Goal: Leave review/rating: Share an evaluation or opinion about a product, service, or content

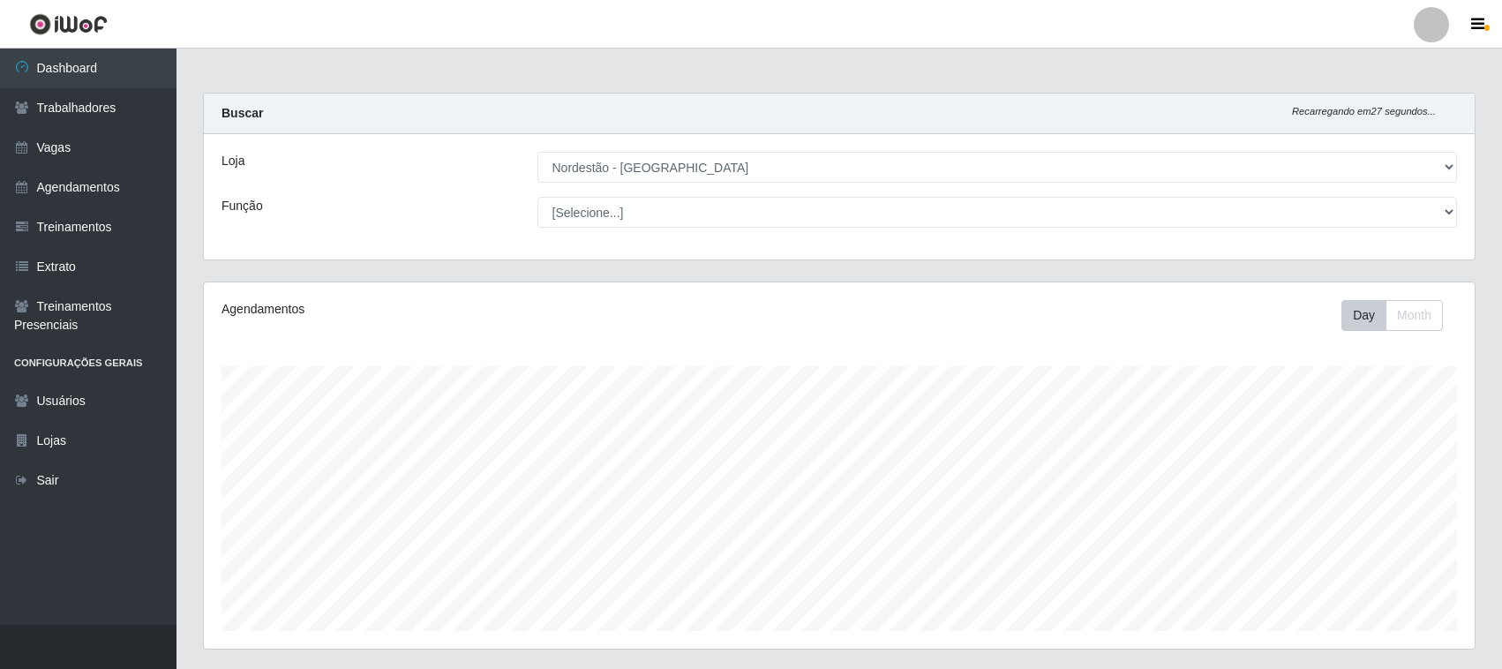
select select "382"
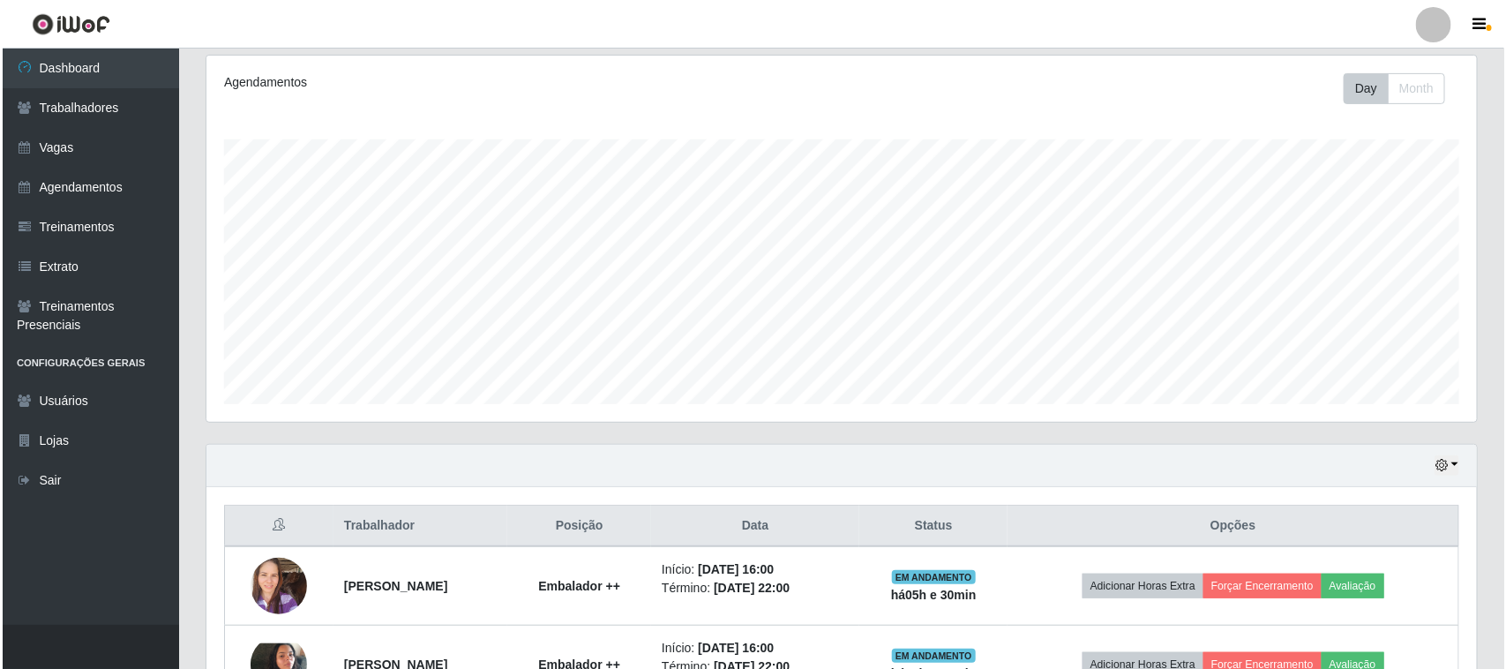
scroll to position [347, 0]
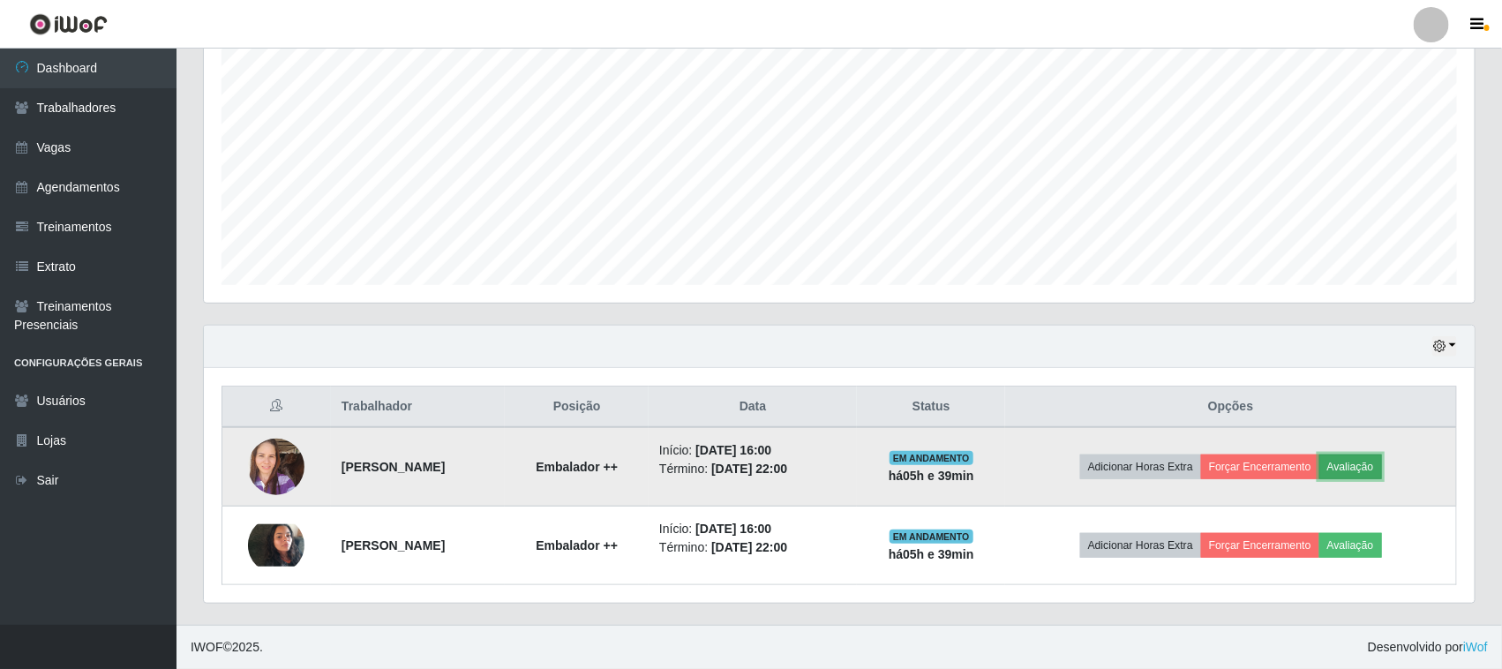
click at [1382, 473] on button "Avaliação" at bounding box center [1350, 466] width 63 height 25
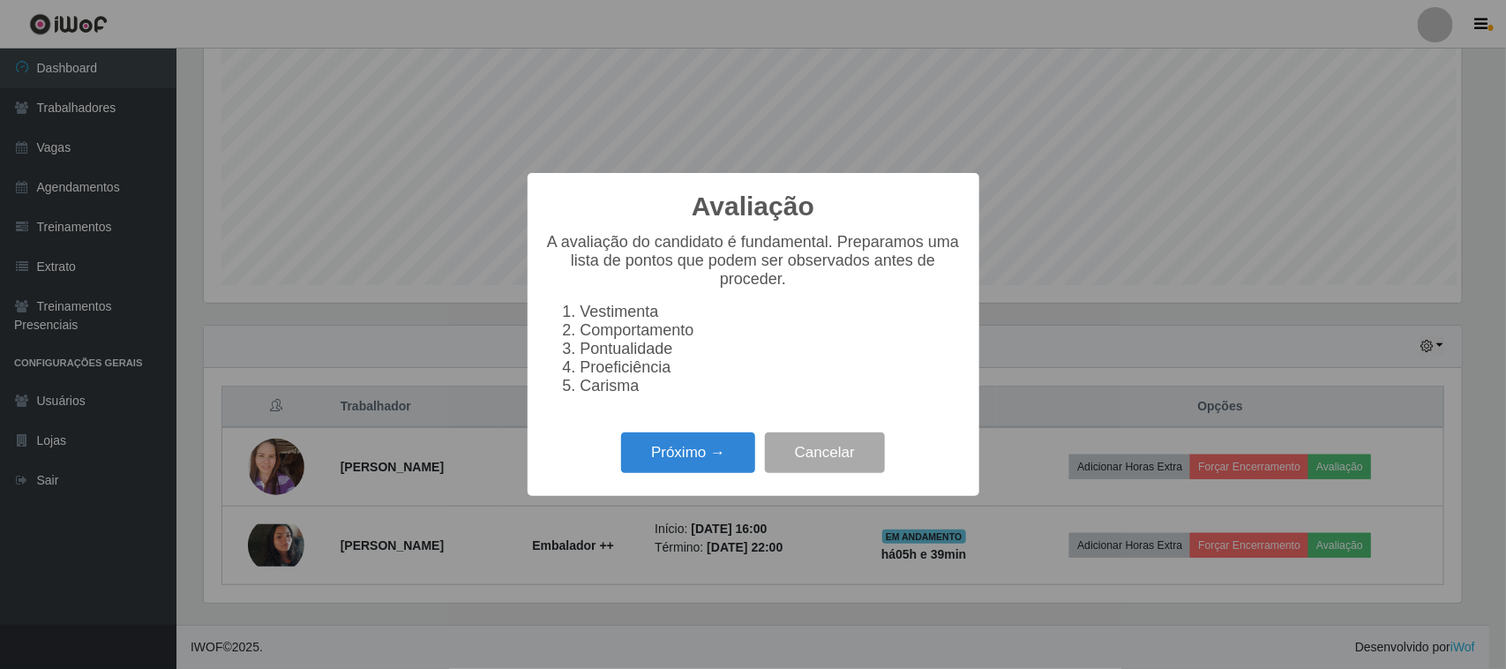
scroll to position [367, 1258]
click at [733, 468] on button "Próximo →" at bounding box center [688, 452] width 134 height 41
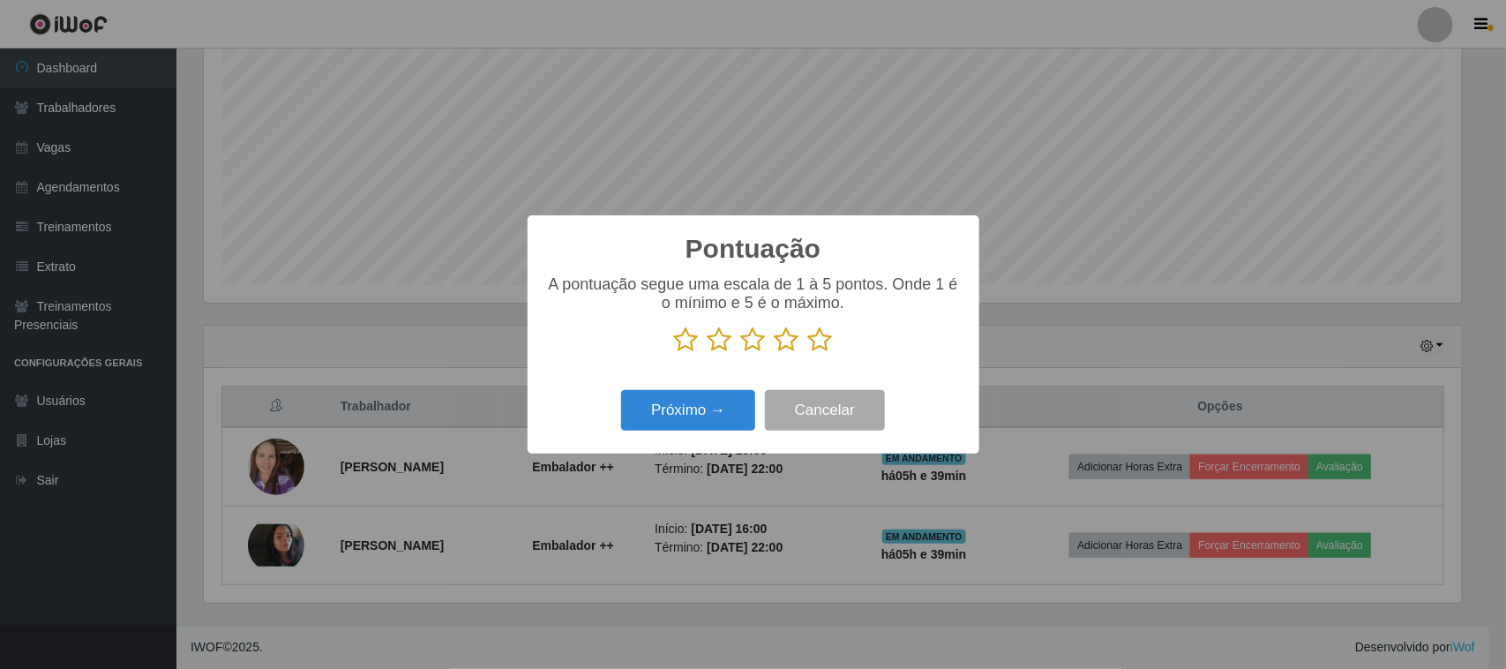
scroll to position [882155, 881261]
click at [817, 347] on icon at bounding box center [820, 340] width 25 height 26
click at [808, 353] on input "radio" at bounding box center [808, 353] width 0 height 0
click at [704, 402] on button "Próximo →" at bounding box center [688, 410] width 134 height 41
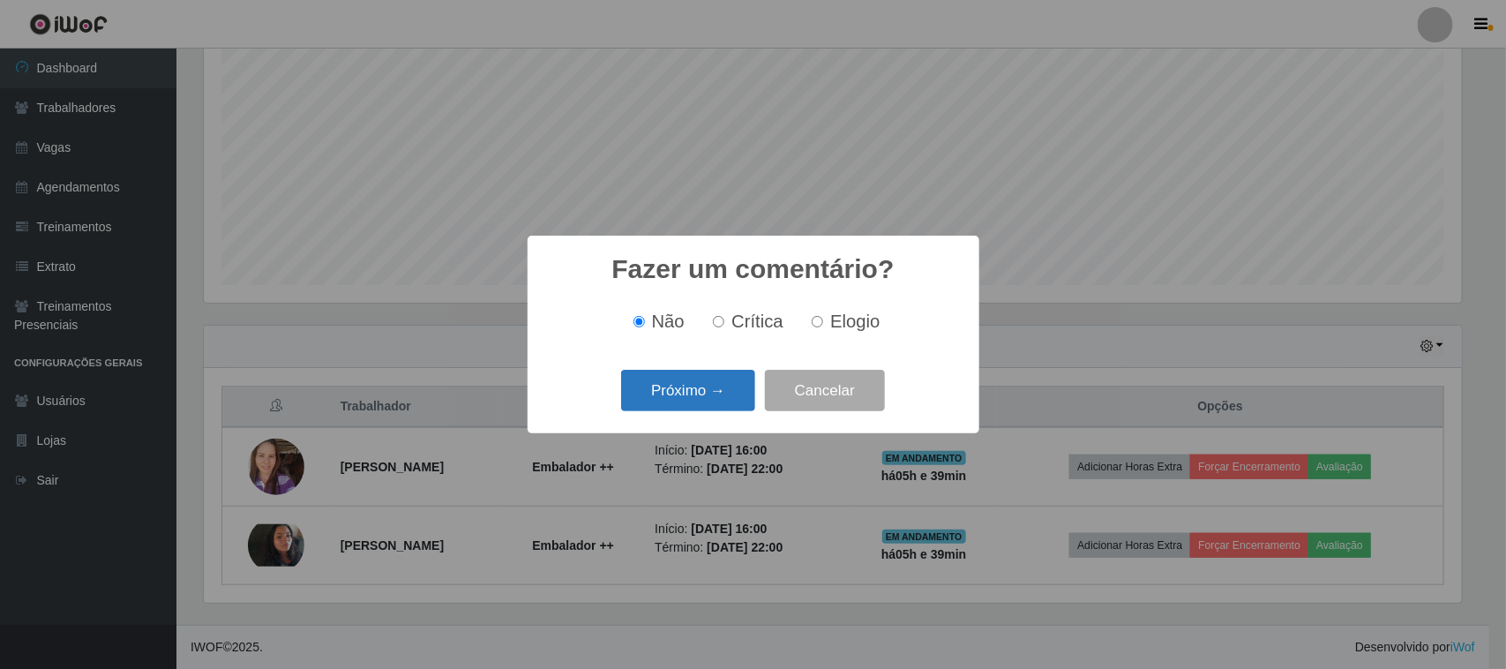
click at [706, 402] on button "Próximo →" at bounding box center [688, 390] width 134 height 41
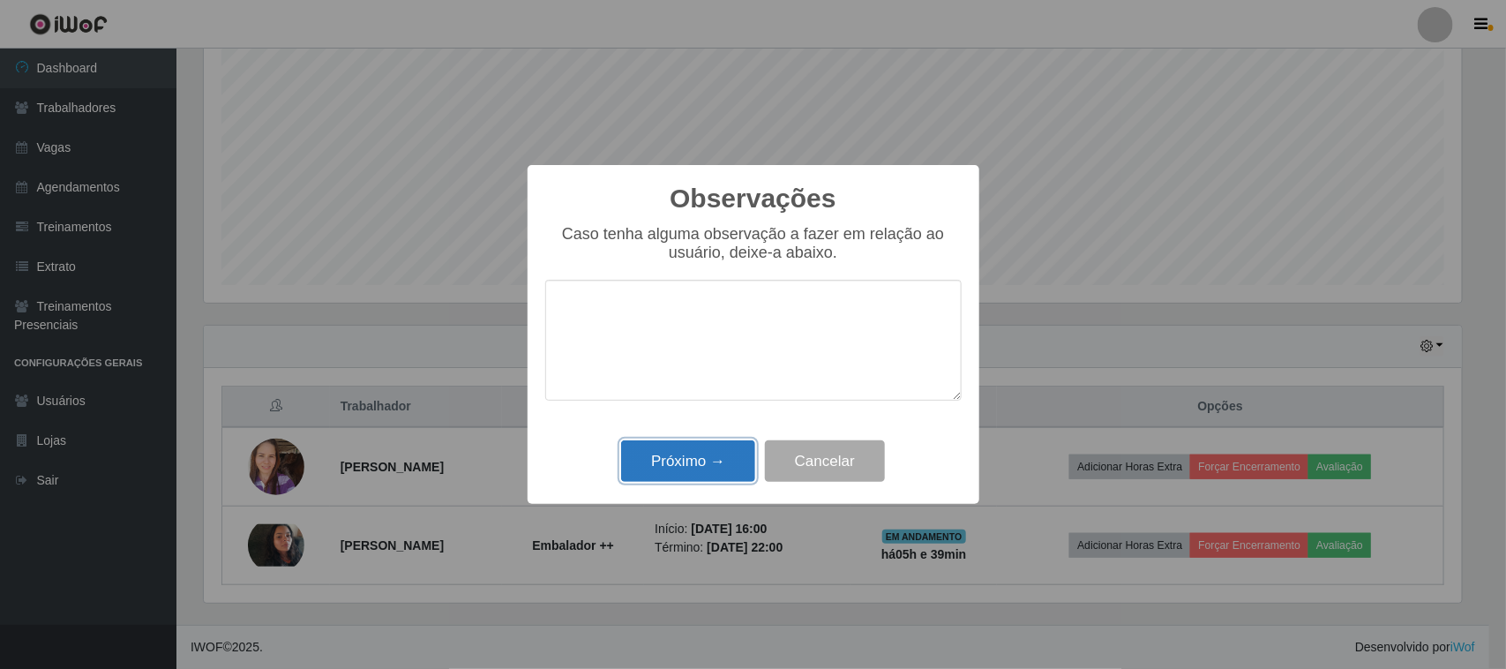
click at [709, 455] on button "Próximo →" at bounding box center [688, 460] width 134 height 41
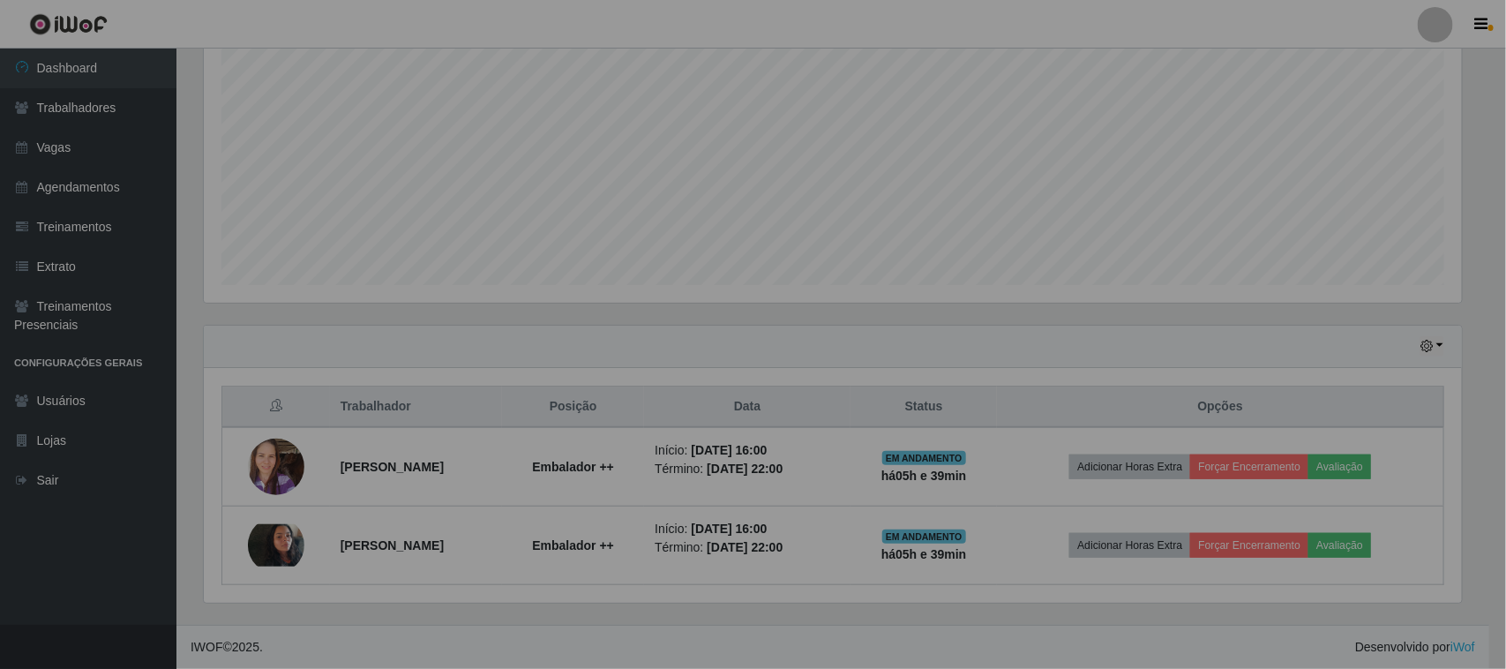
scroll to position [367, 1271]
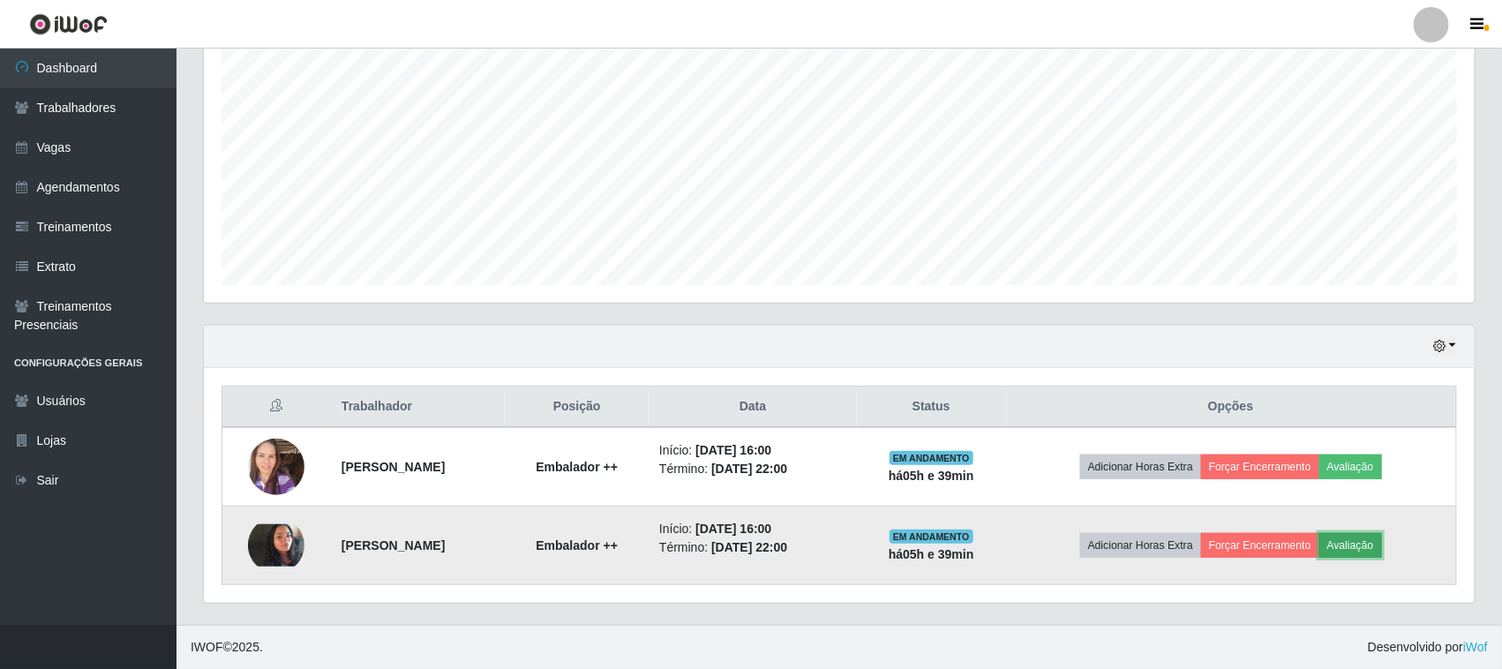
click at [1382, 547] on button "Avaliação" at bounding box center [1350, 545] width 63 height 25
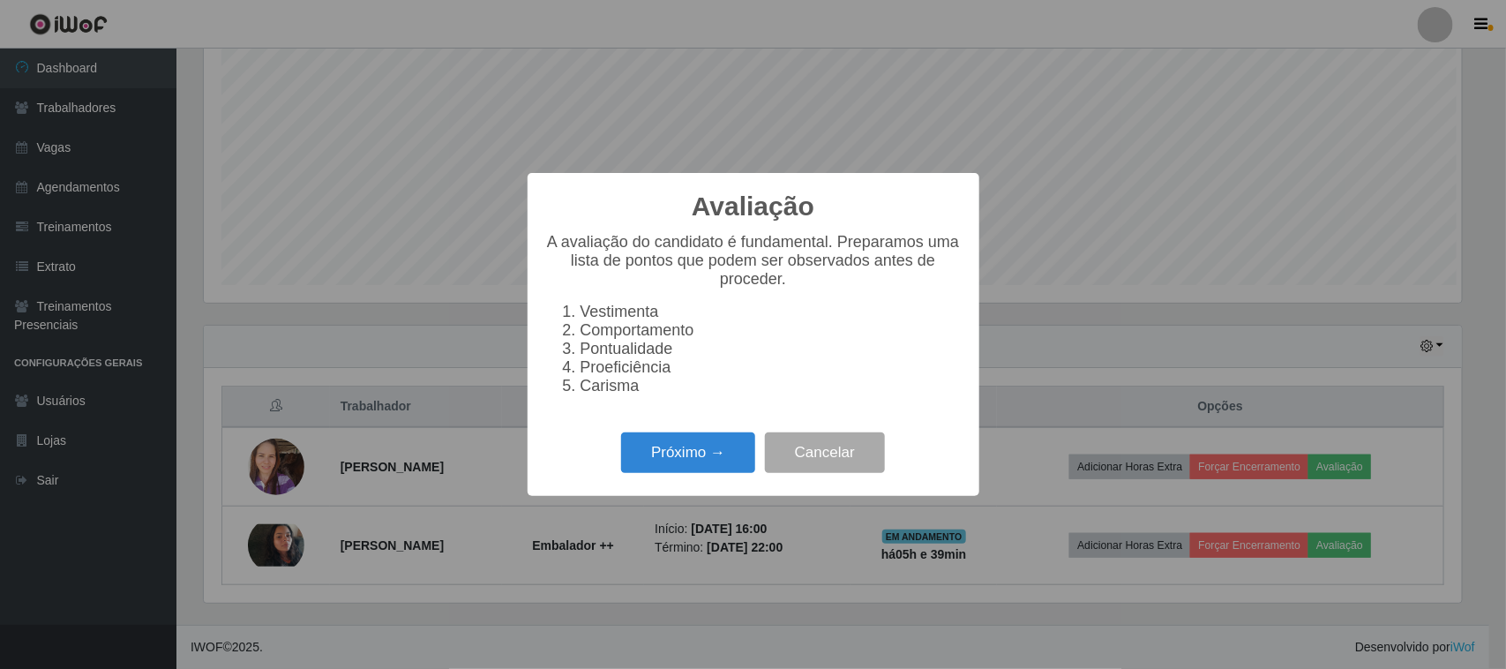
scroll to position [367, 1258]
click at [694, 470] on button "Próximo →" at bounding box center [688, 452] width 134 height 41
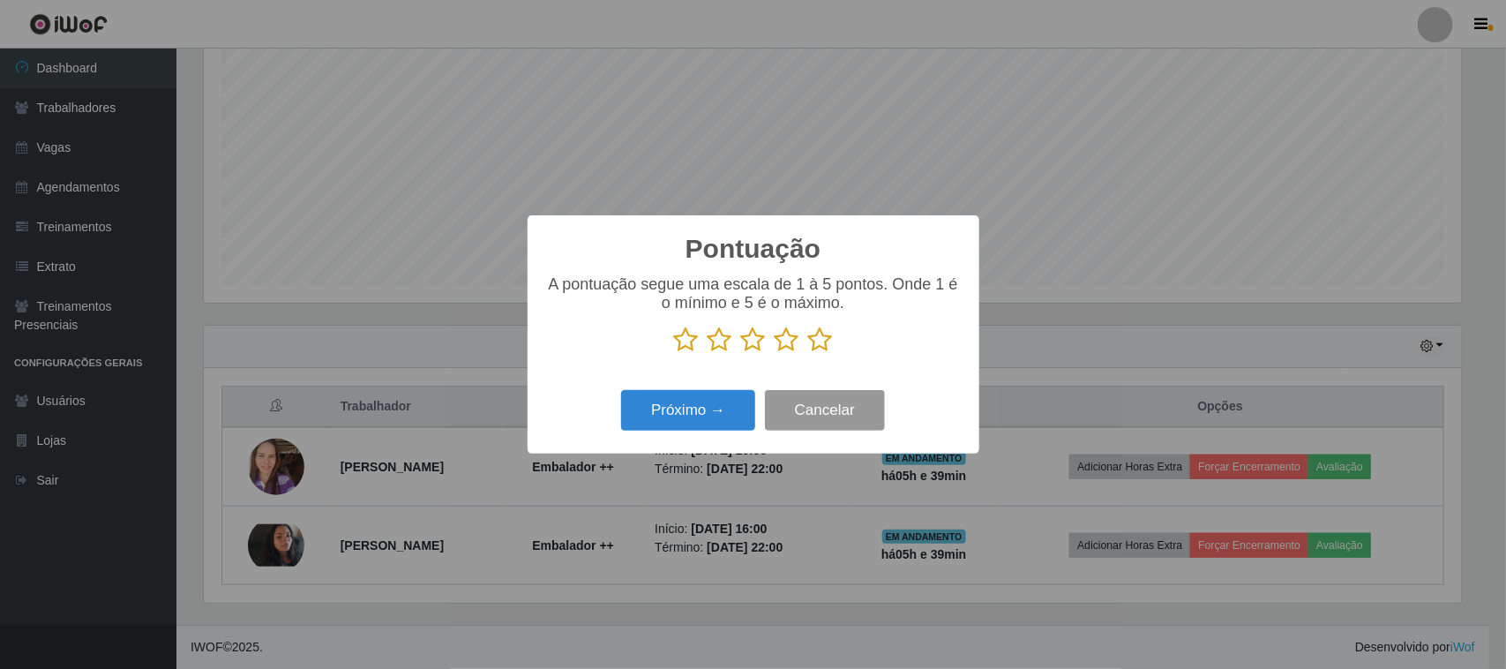
scroll to position [882155, 881261]
click at [823, 347] on icon at bounding box center [820, 340] width 25 height 26
click at [808, 353] on input "radio" at bounding box center [808, 353] width 0 height 0
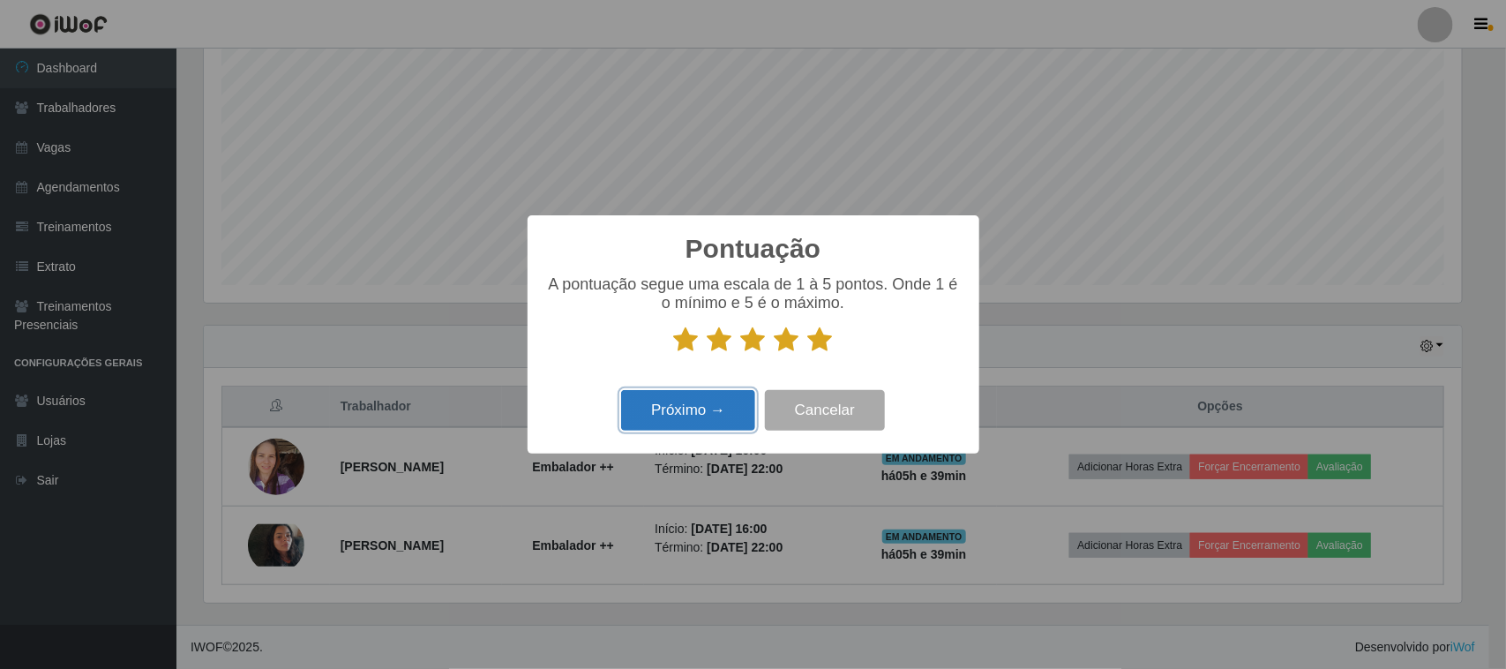
click at [697, 413] on button "Próximo →" at bounding box center [688, 410] width 134 height 41
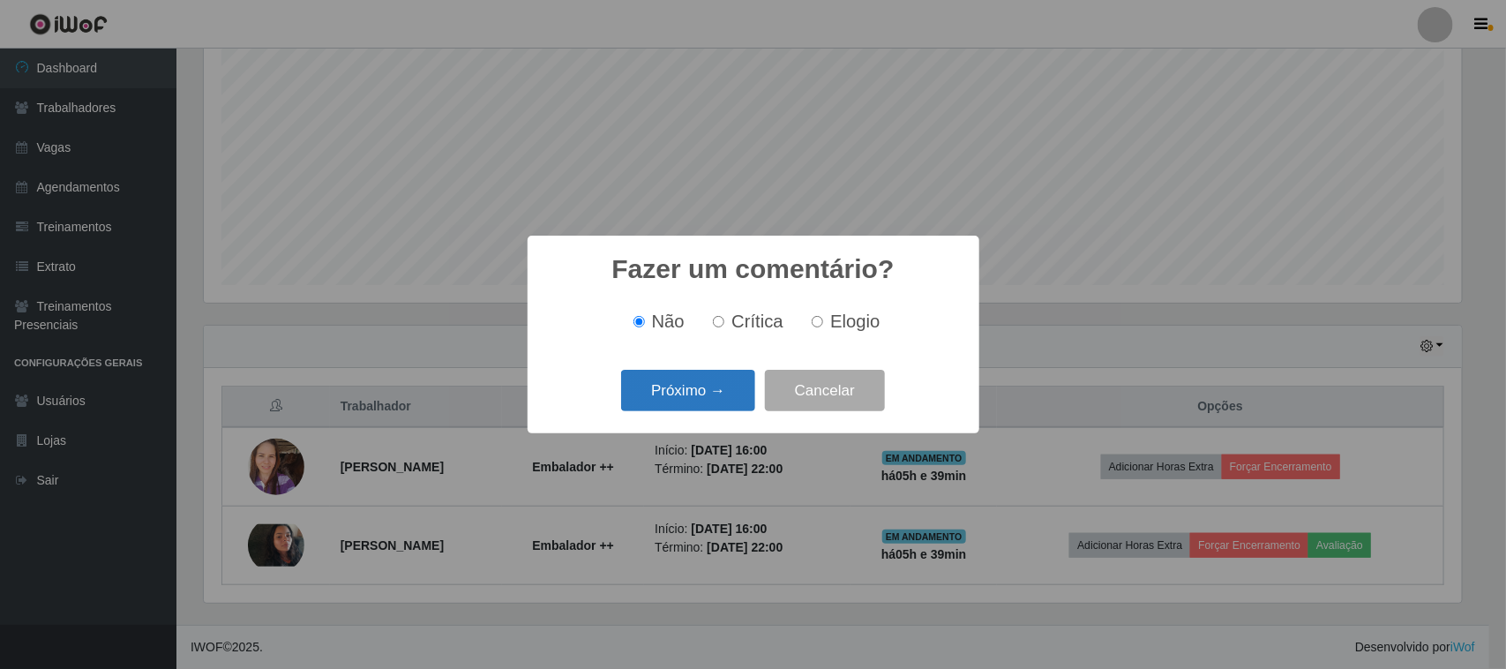
click at [724, 394] on button "Próximo →" at bounding box center [688, 390] width 134 height 41
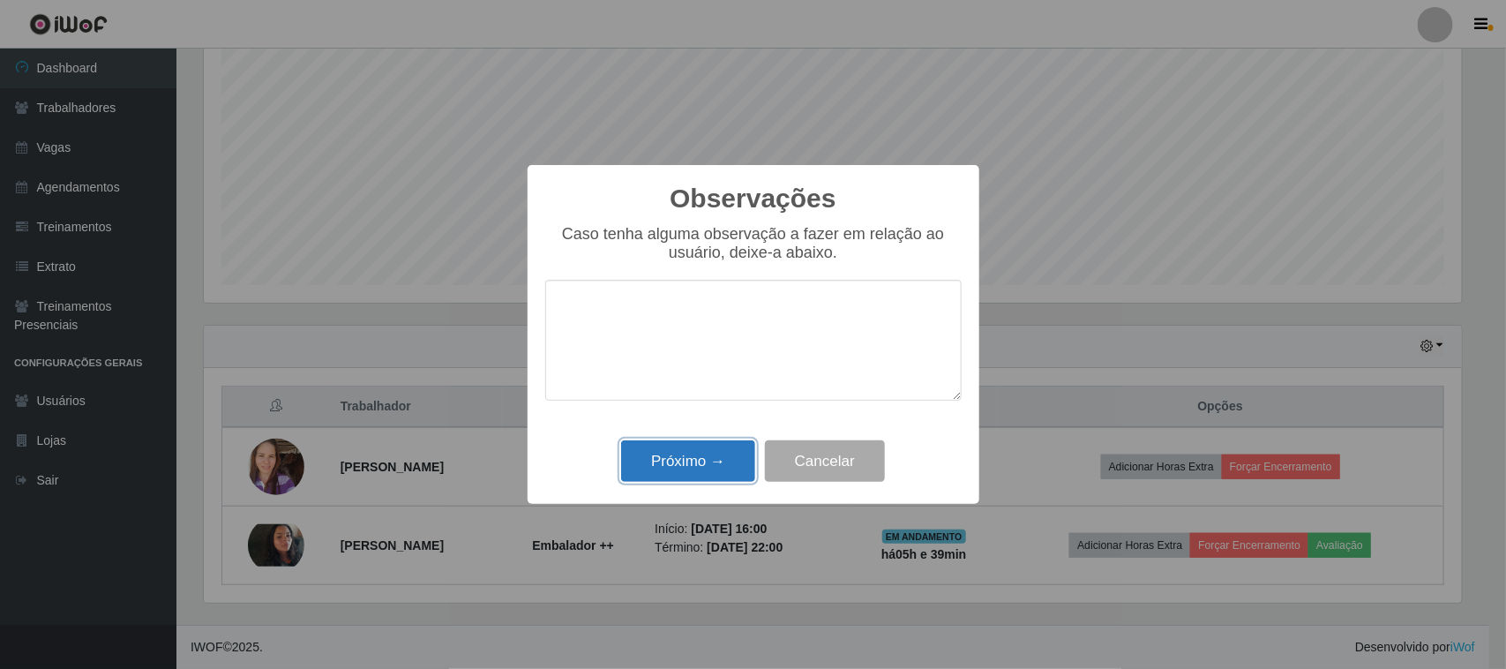
click at [725, 477] on button "Próximo →" at bounding box center [688, 460] width 134 height 41
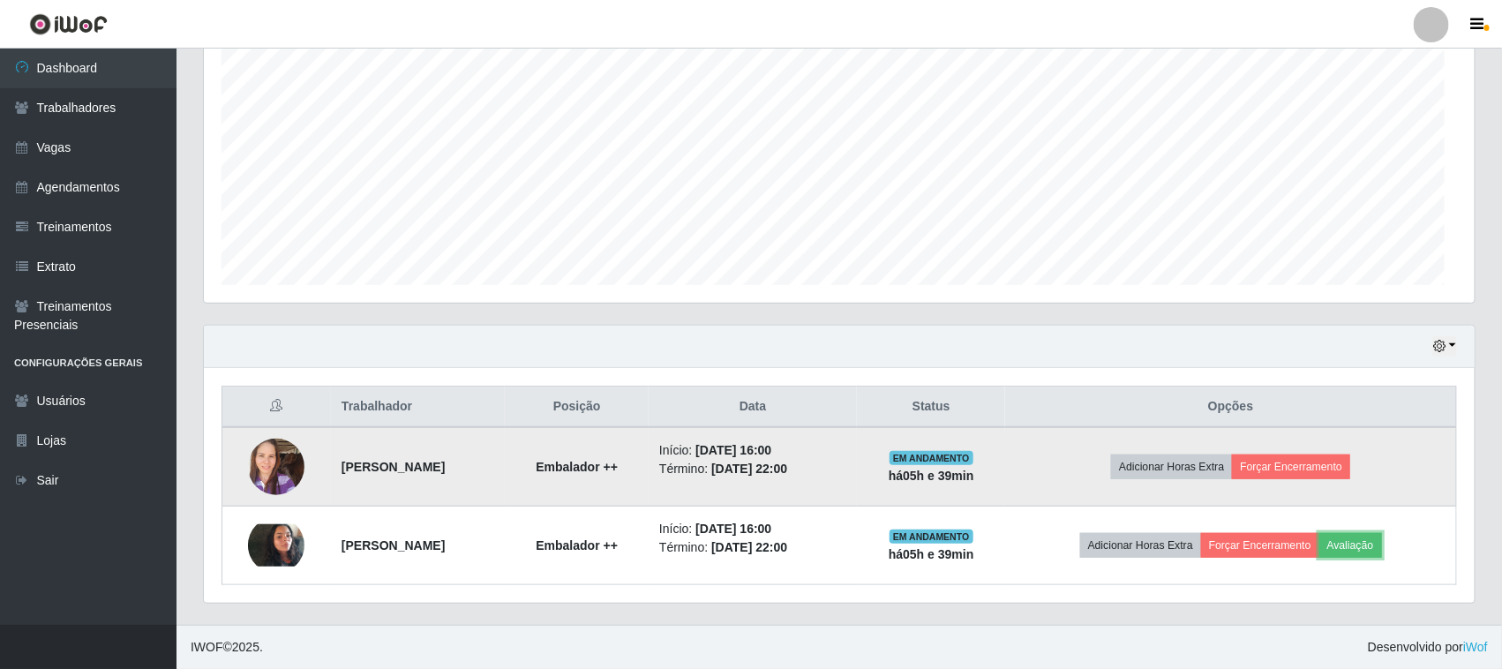
scroll to position [367, 1271]
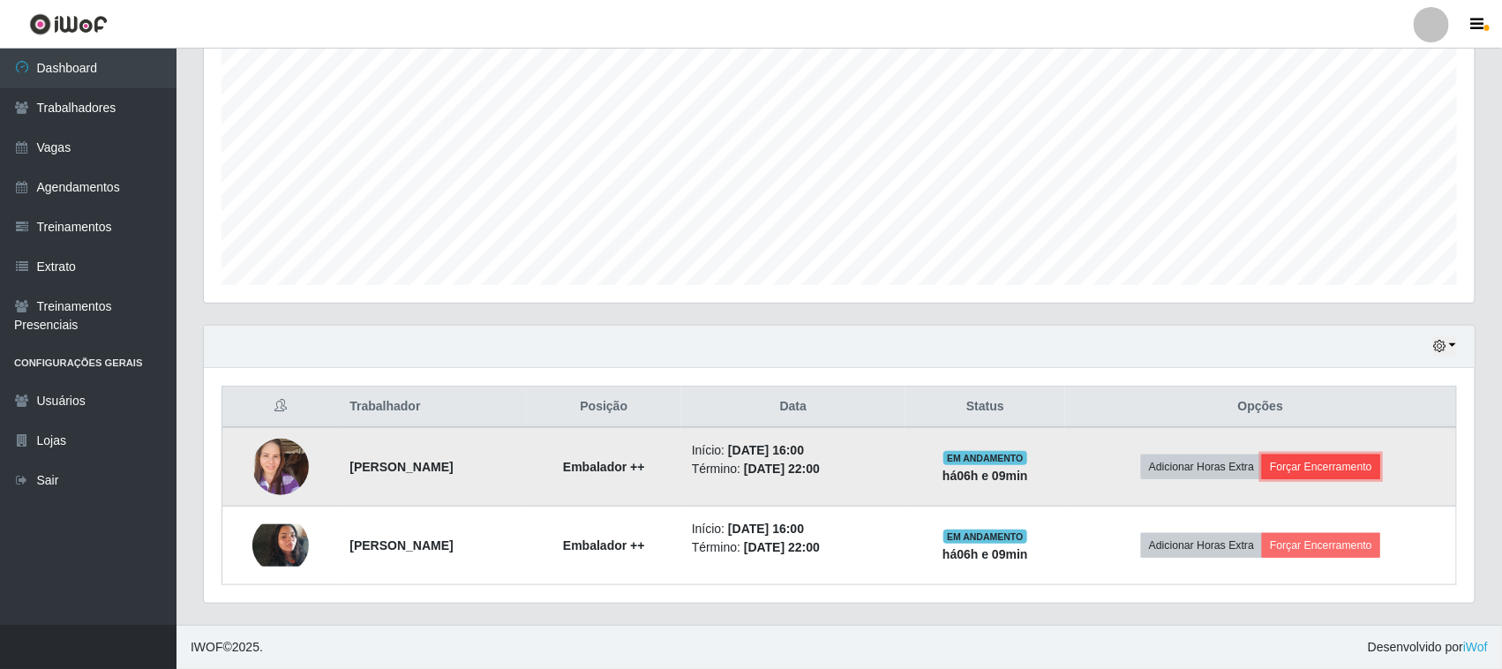
click at [1356, 460] on button "Forçar Encerramento" at bounding box center [1321, 466] width 118 height 25
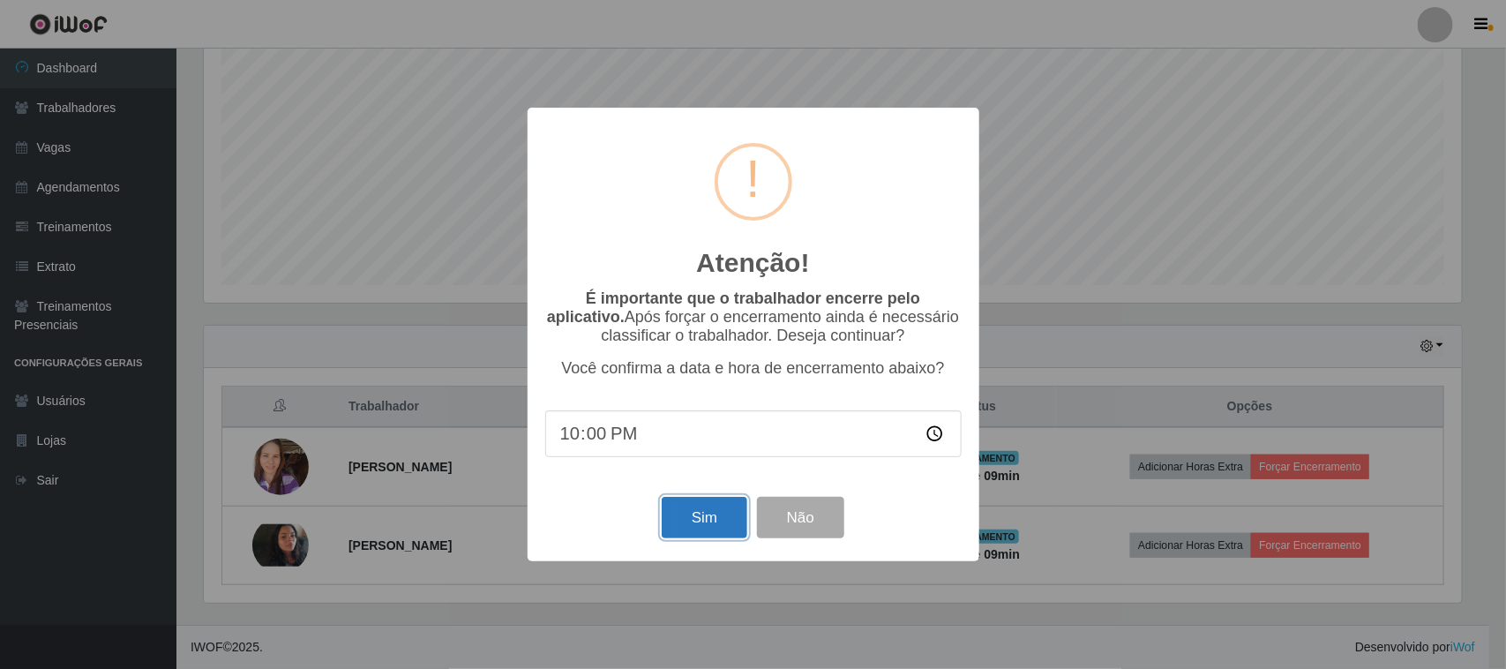
click at [733, 530] on button "Sim" at bounding box center [705, 517] width 86 height 41
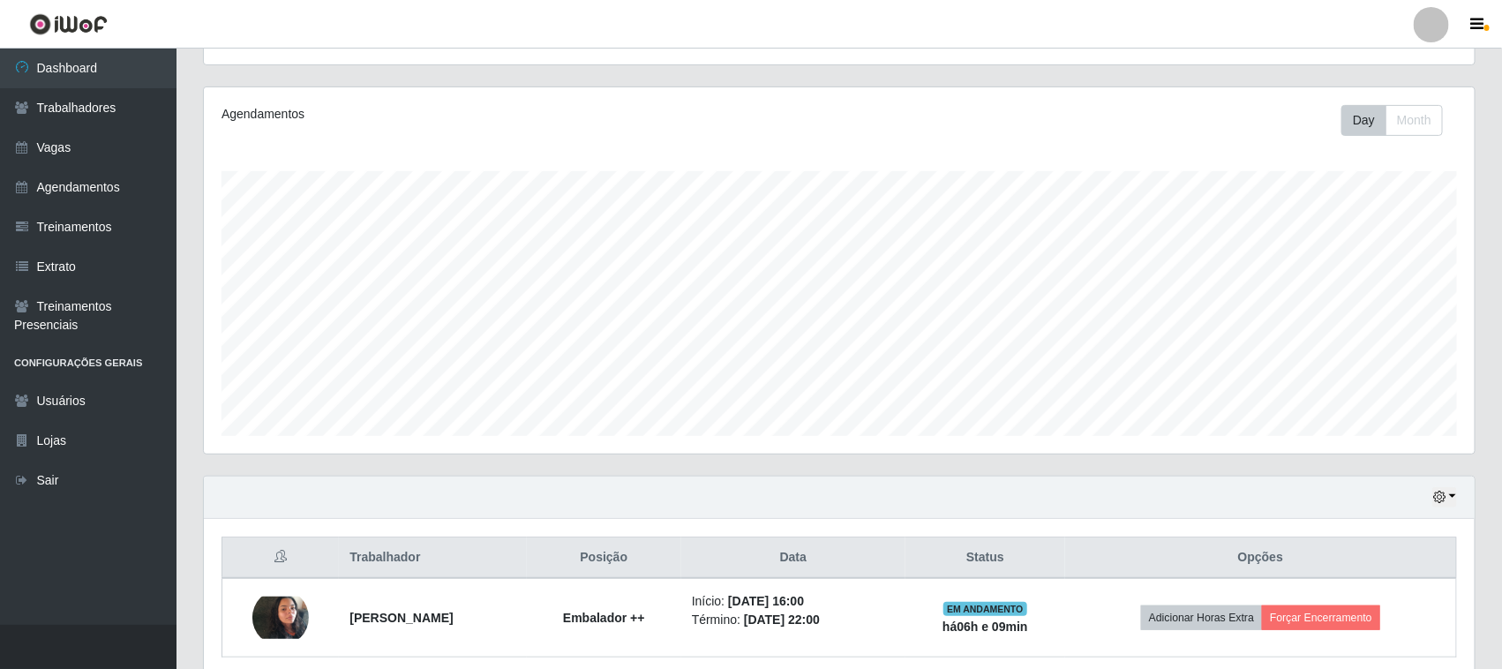
scroll to position [269, 0]
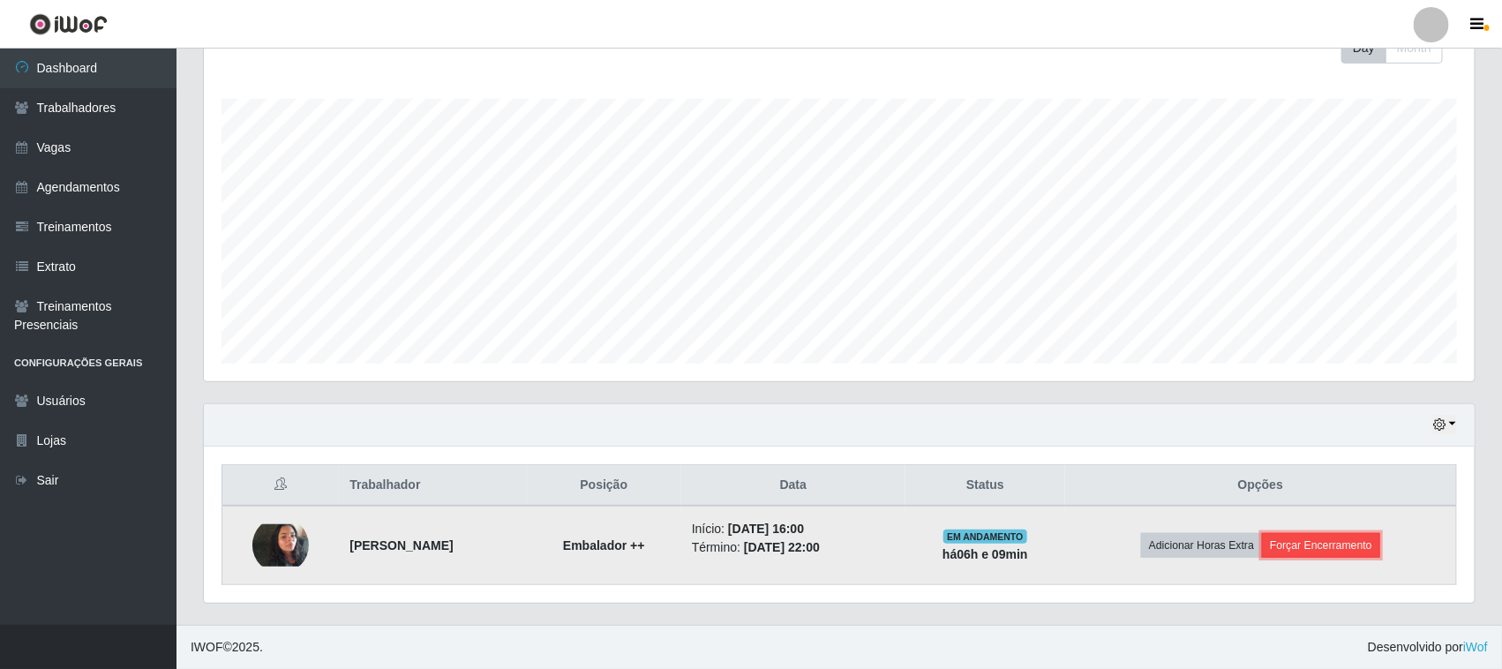
click at [1363, 550] on button "Forçar Encerramento" at bounding box center [1321, 545] width 118 height 25
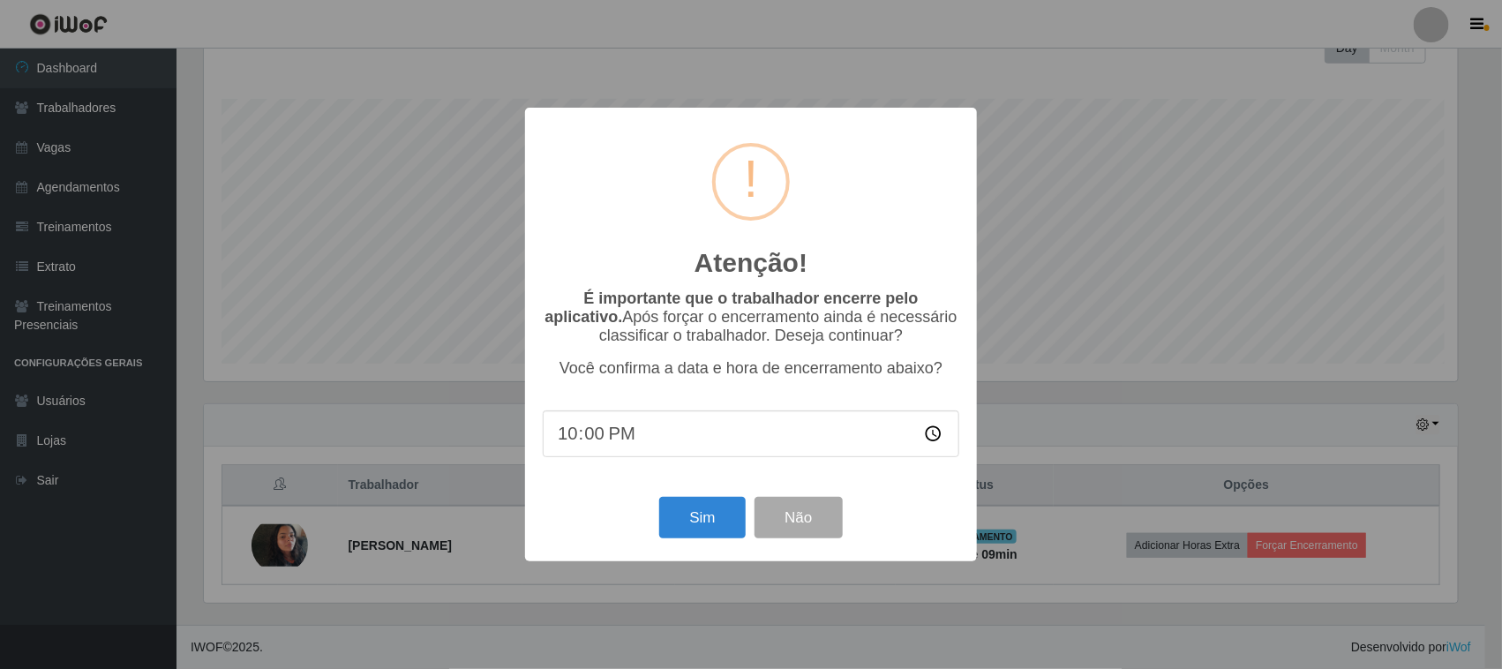
scroll to position [367, 1258]
click at [710, 535] on button "Sim" at bounding box center [705, 517] width 86 height 41
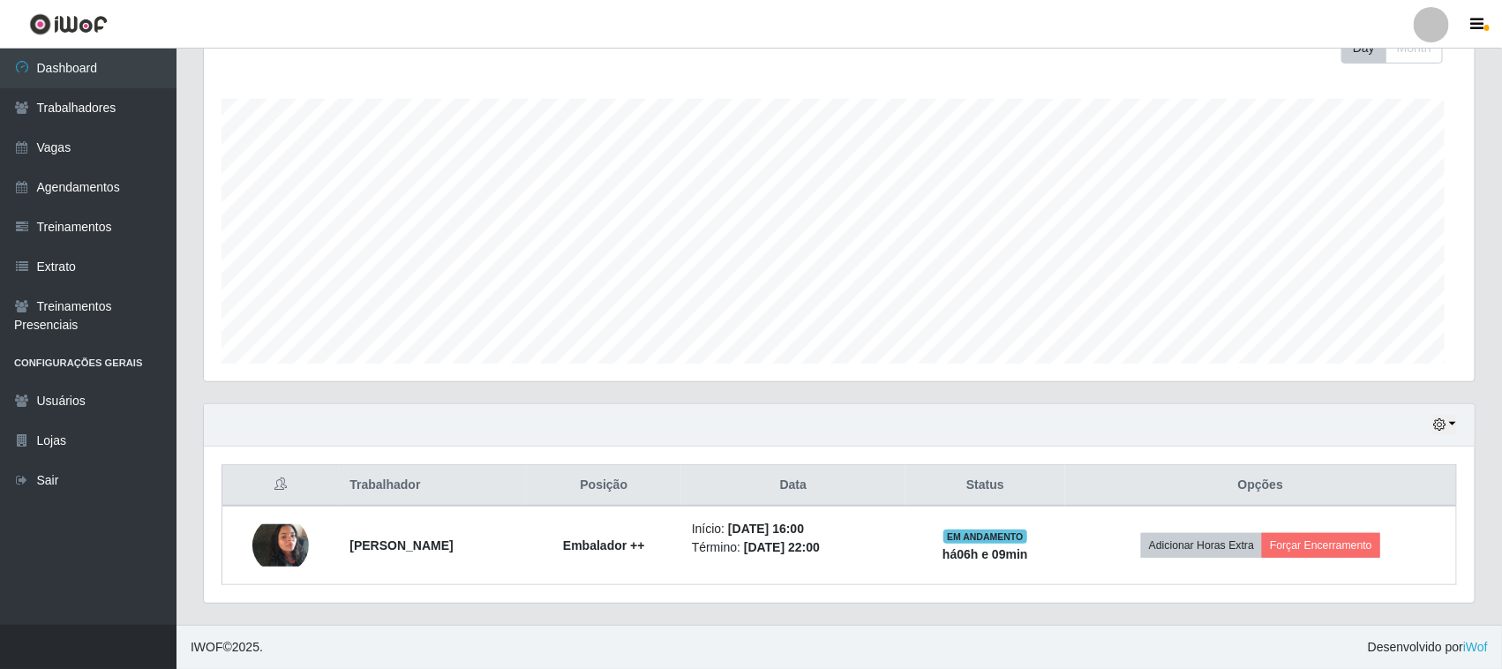
scroll to position [367, 1271]
